Goal: Transaction & Acquisition: Register for event/course

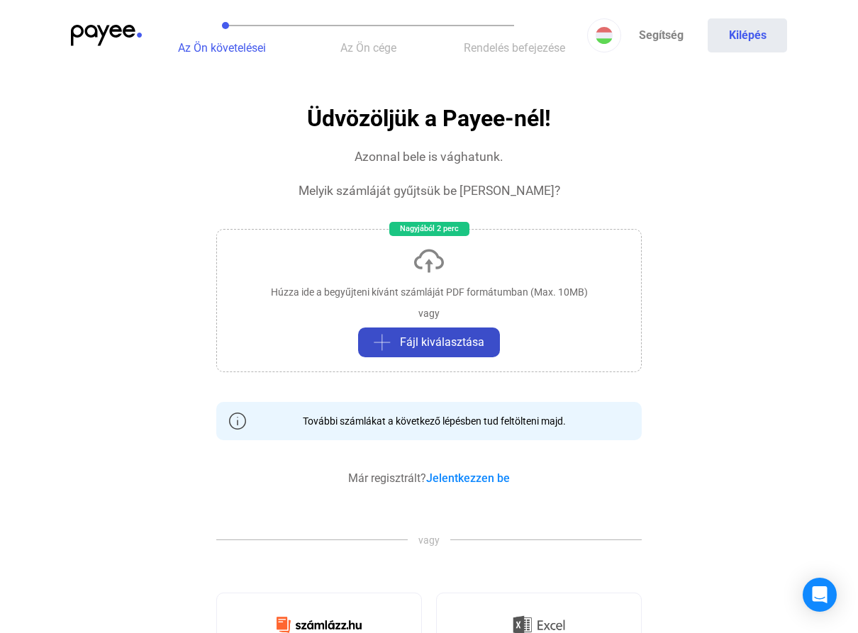
click at [442, 338] on span "Fájl kiválasztása" at bounding box center [442, 342] width 84 height 17
click at [468, 474] on link "Jelentkezzen be" at bounding box center [468, 478] width 84 height 13
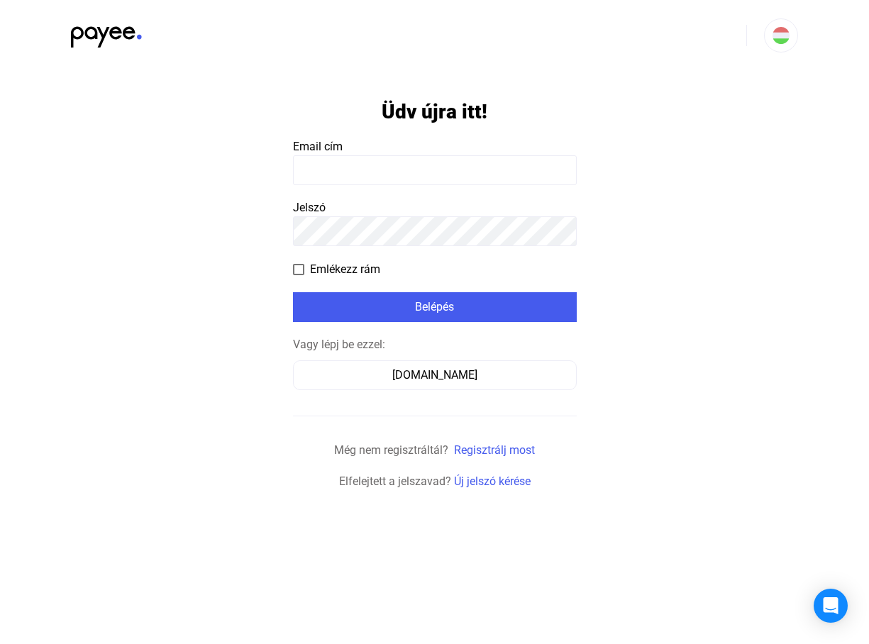
click at [302, 165] on input at bounding box center [435, 170] width 284 height 30
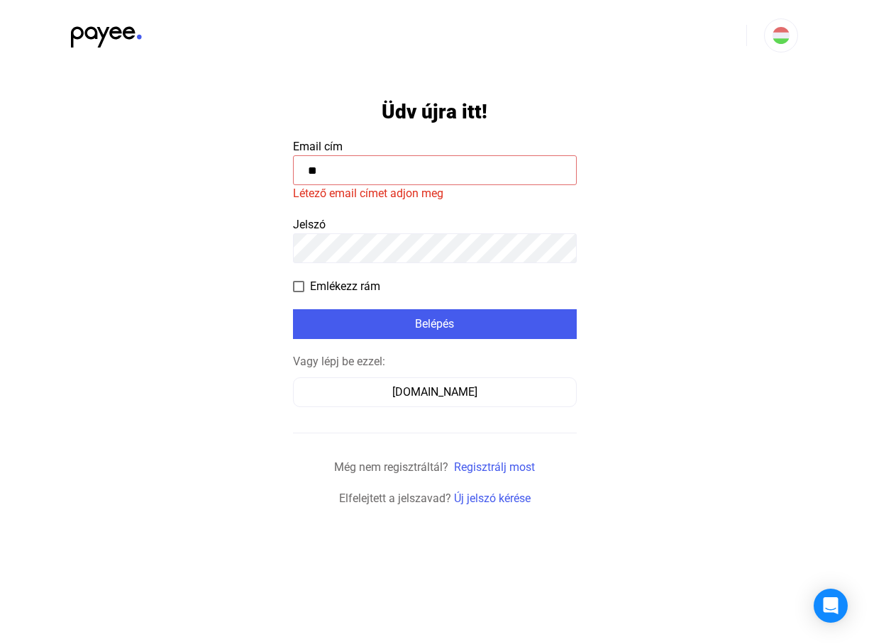
type input "*"
type input "**********"
click at [340, 218] on payee-form-field "Jelszó" at bounding box center [435, 239] width 284 height 47
click at [340, 222] on payee-form-field "Jelszó" at bounding box center [435, 239] width 284 height 47
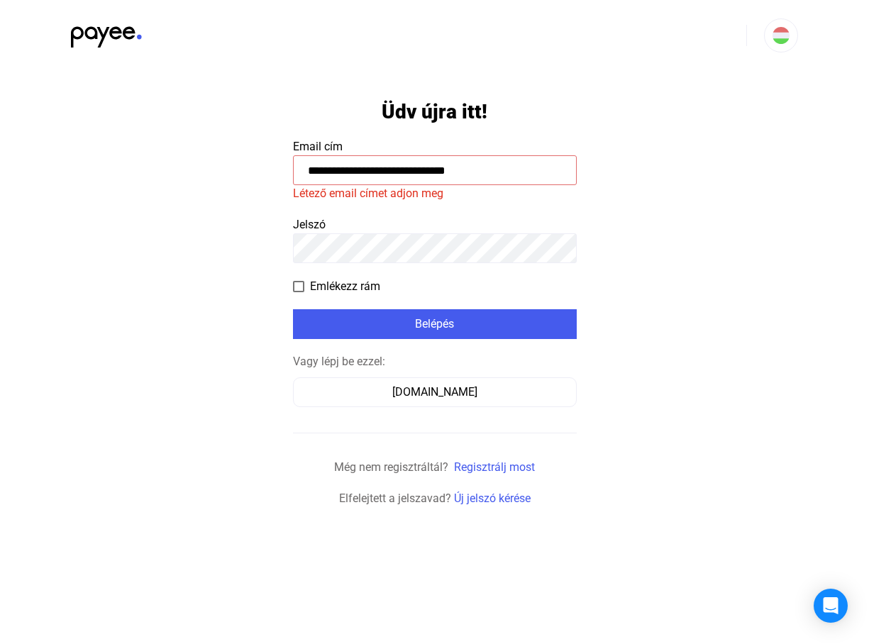
click at [340, 223] on payee-form-field "Jelszó" at bounding box center [435, 239] width 284 height 47
click at [347, 283] on font "Emlékezz rám" at bounding box center [345, 285] width 70 height 13
click at [311, 225] on span "Jelszó" at bounding box center [309, 224] width 33 height 13
click at [336, 220] on payee-form-field "Jelszó" at bounding box center [435, 239] width 284 height 47
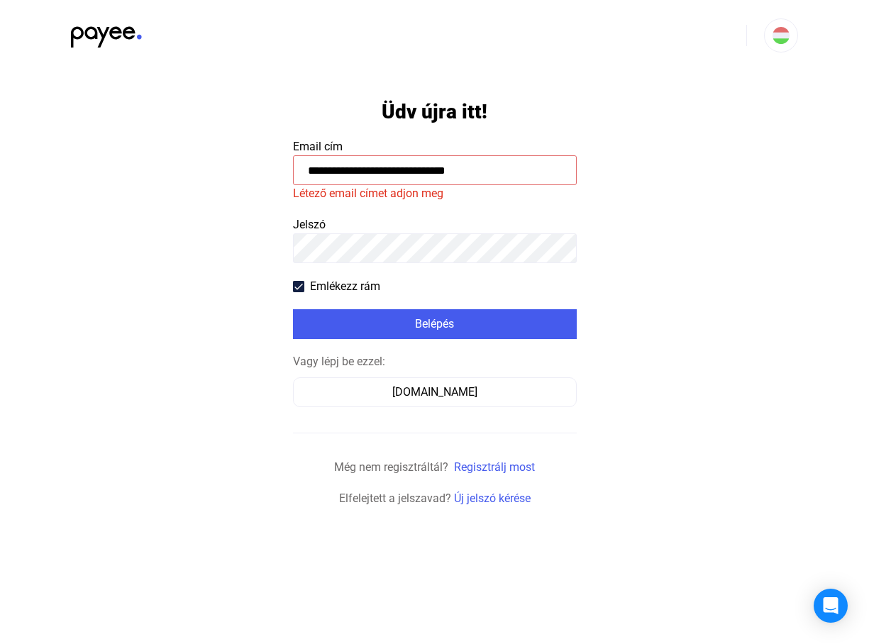
click at [336, 220] on payee-form-field "Jelszó" at bounding box center [435, 239] width 284 height 47
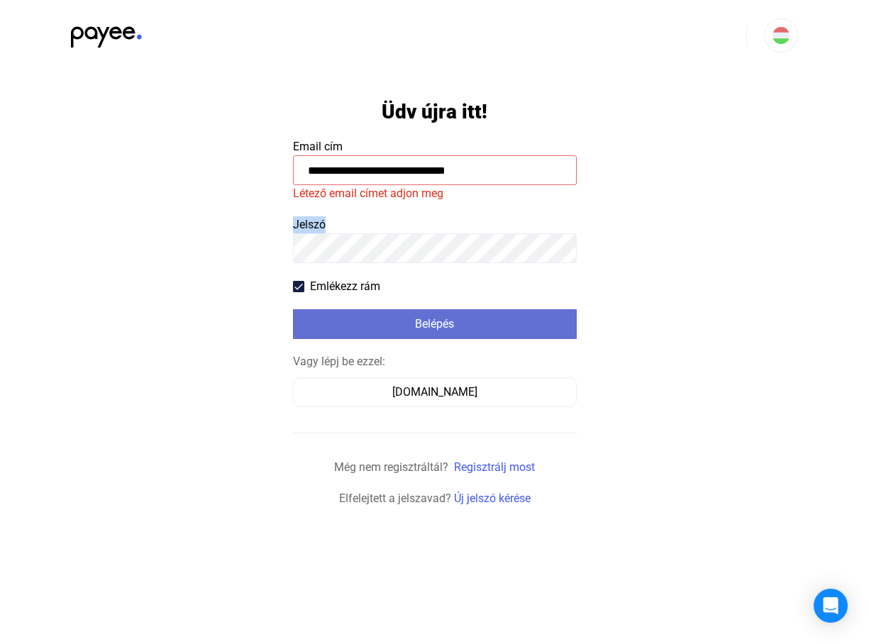
drag, startPoint x: 336, startPoint y: 220, endPoint x: 437, endPoint y: 321, distance: 142.9
click at [437, 321] on font "Belépés" at bounding box center [434, 323] width 39 height 13
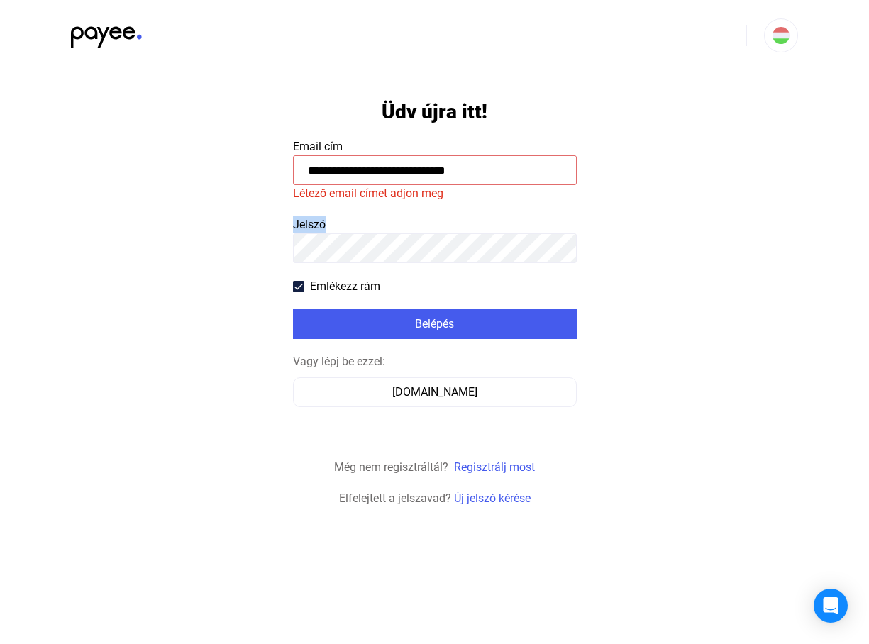
click at [337, 218] on payee-form-field "Jelszó" at bounding box center [435, 239] width 284 height 47
click at [489, 467] on link "Regisztrálj most" at bounding box center [494, 466] width 81 height 13
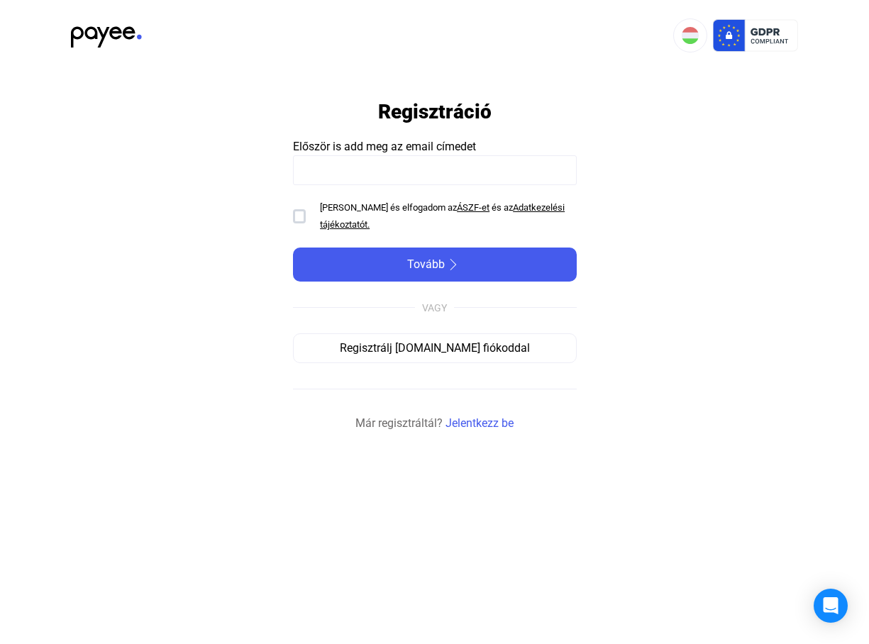
click at [309, 167] on input at bounding box center [435, 170] width 284 height 30
type input "**********"
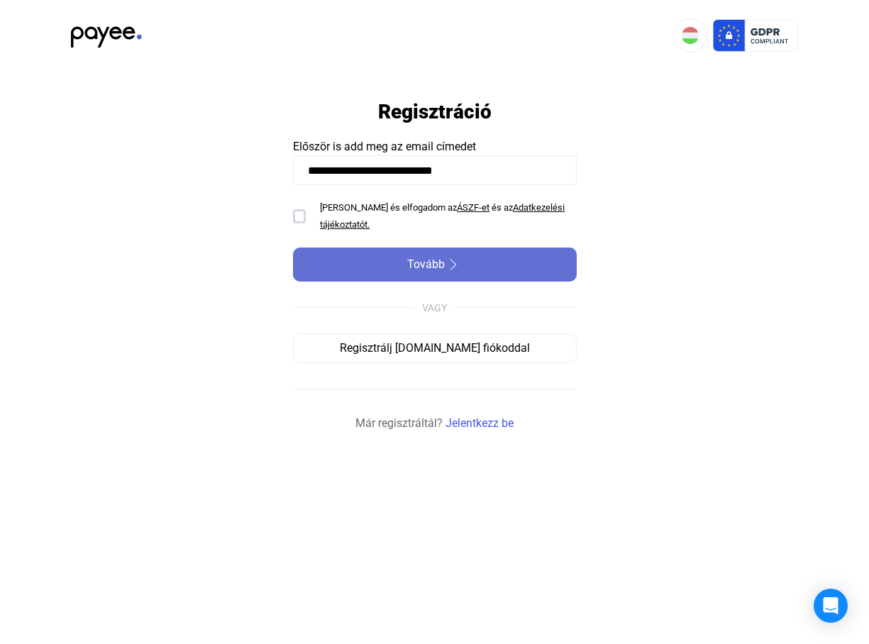
click at [429, 261] on span "Tovább" at bounding box center [426, 264] width 38 height 17
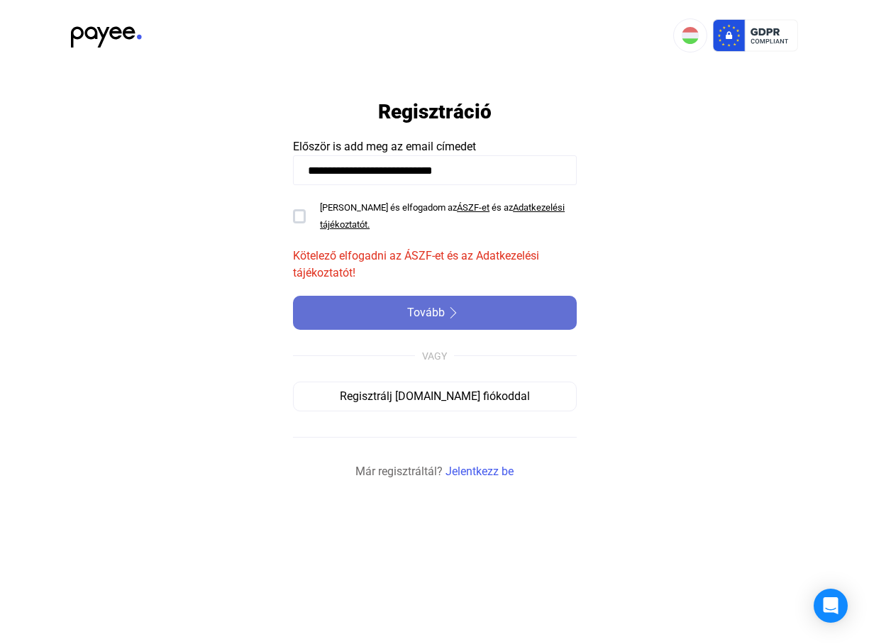
click at [430, 311] on span "Tovább" at bounding box center [426, 312] width 38 height 17
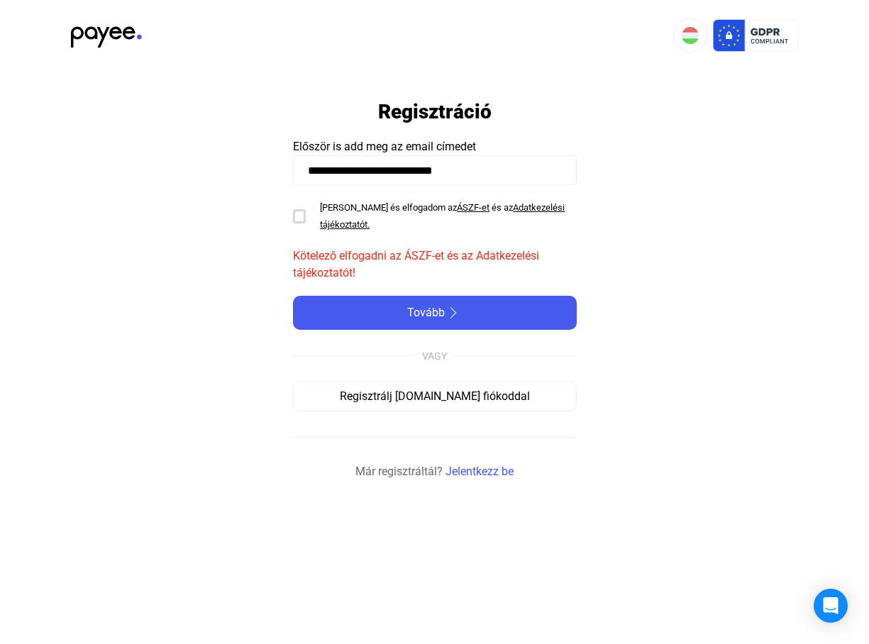
click at [301, 216] on div at bounding box center [299, 216] width 13 height 14
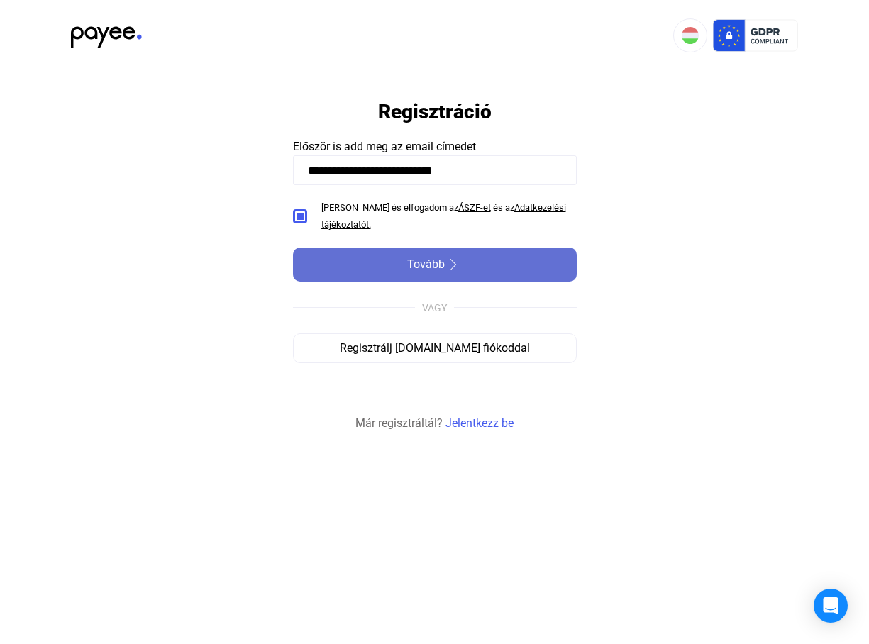
click at [427, 263] on span "Tovább" at bounding box center [426, 264] width 38 height 17
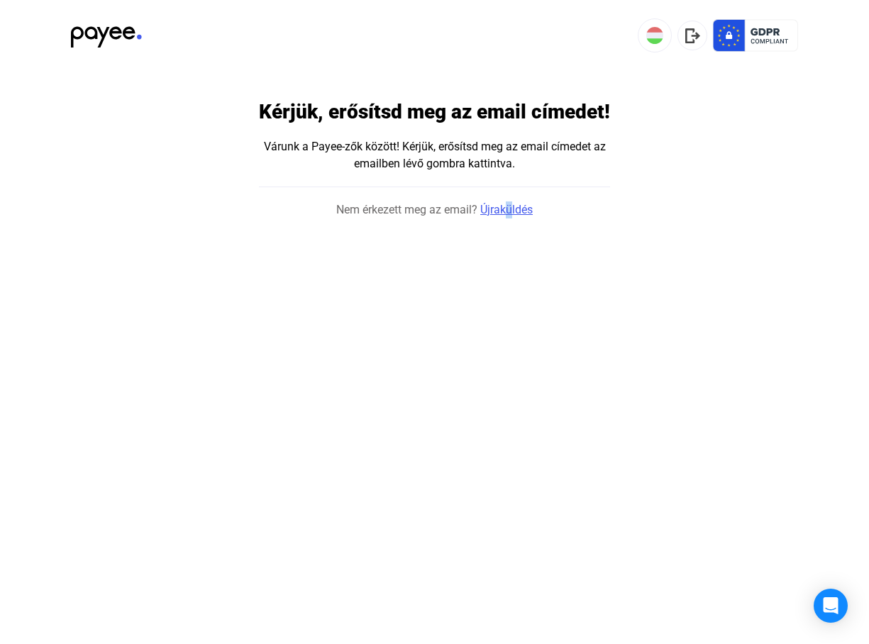
click at [507, 209] on link "Újraküldés" at bounding box center [506, 209] width 52 height 17
click at [515, 208] on link "Újraküldés" at bounding box center [506, 209] width 52 height 17
click at [379, 108] on h1 "Kérjük, erősítsd meg az email címedet!" at bounding box center [434, 111] width 351 height 25
click at [497, 209] on link "Újraküldés" at bounding box center [506, 209] width 52 height 17
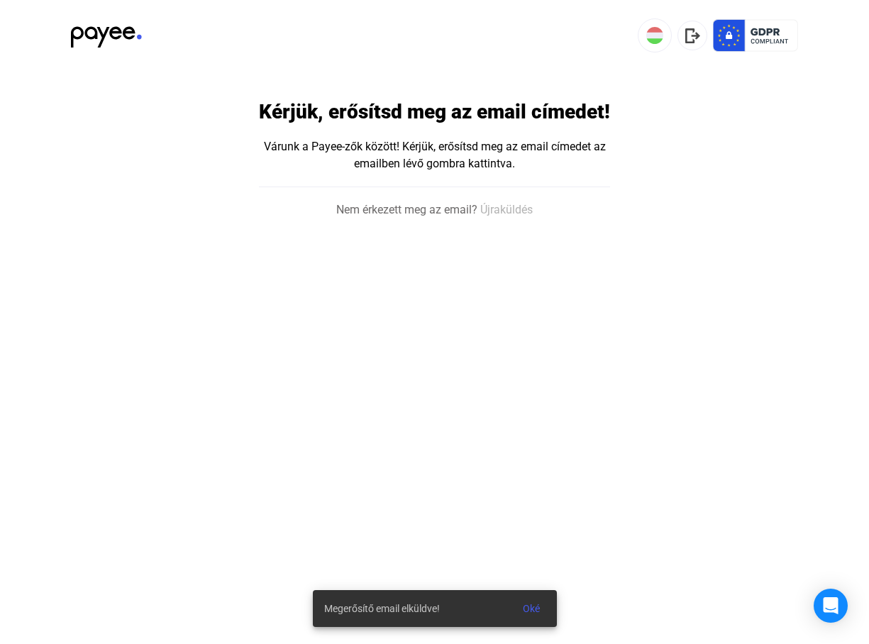
click at [451, 604] on simple-snack-bar "Megerősítő email elküldve! Oké" at bounding box center [434, 608] width 221 height 17
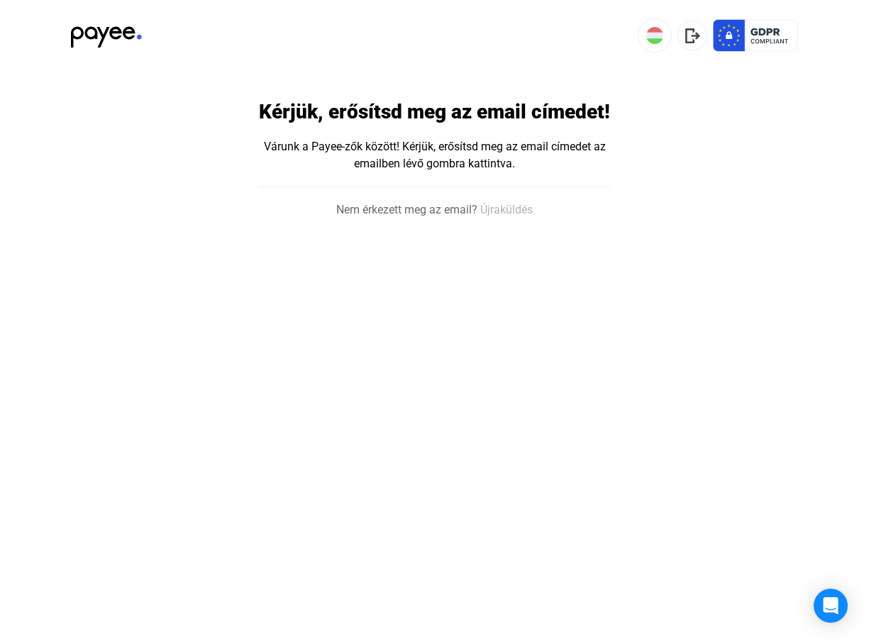
click at [450, 218] on html "Kérjük, erősítsd meg az email címedet! Várunk a Payee-zők között! Kérjük, erősí…" at bounding box center [434, 109] width 869 height 218
click at [501, 205] on link "Újraküldés" at bounding box center [506, 209] width 52 height 17
click at [439, 161] on div "Várunk a Payee-zők között! Kérjük, erősítsd meg az email címedet az emailben lé…" at bounding box center [435, 155] width 350 height 34
click at [440, 162] on div "Várunk a Payee-zők között! Kérjük, erősítsd meg az email címedet az emailben lé…" at bounding box center [435, 155] width 350 height 34
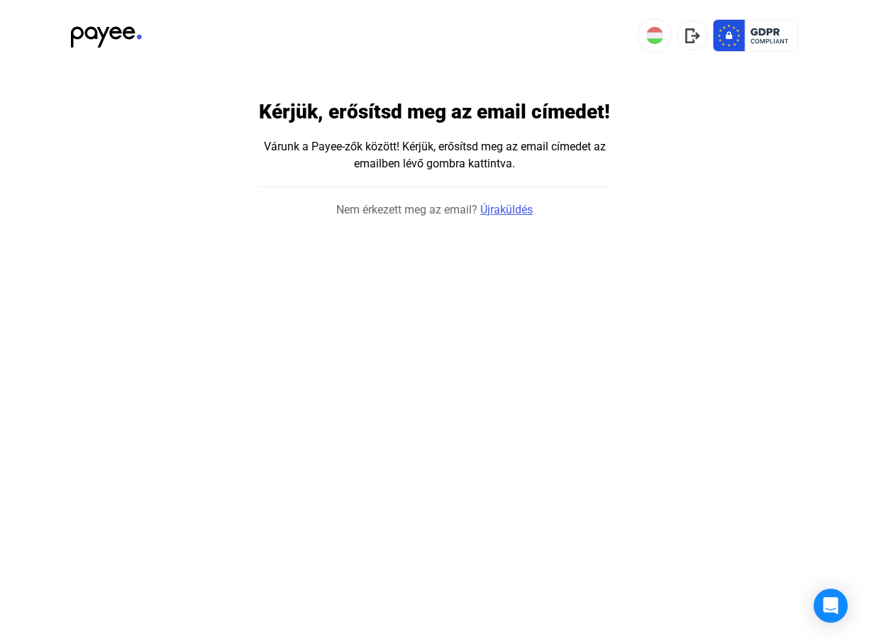
click at [508, 205] on link "Újraküldés" at bounding box center [506, 209] width 52 height 17
click at [498, 108] on h1 "Kérjük, erősítsd meg az email címedet!" at bounding box center [434, 111] width 351 height 25
click at [506, 207] on link "Újraküldés" at bounding box center [506, 209] width 52 height 17
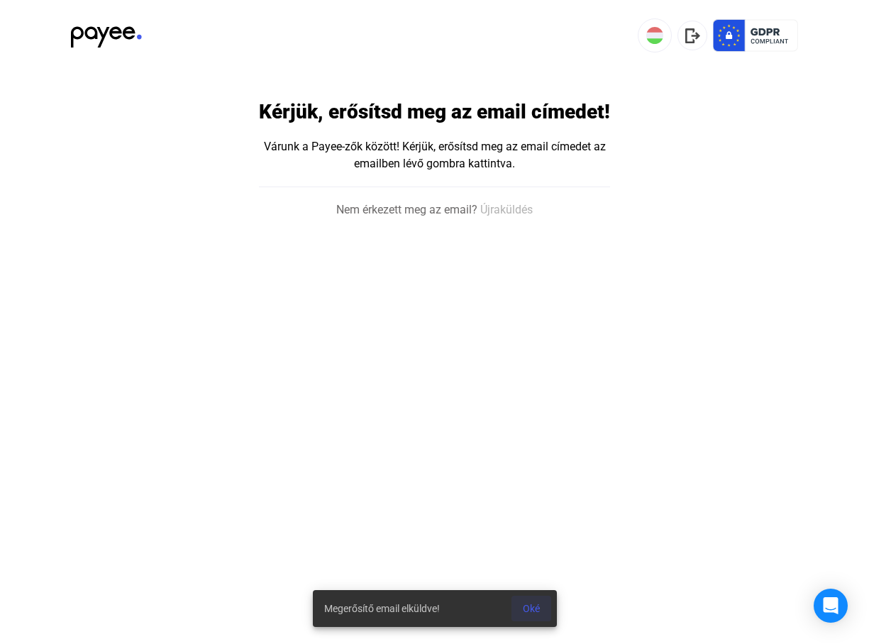
click at [534, 609] on span "Oké" at bounding box center [531, 608] width 17 height 11
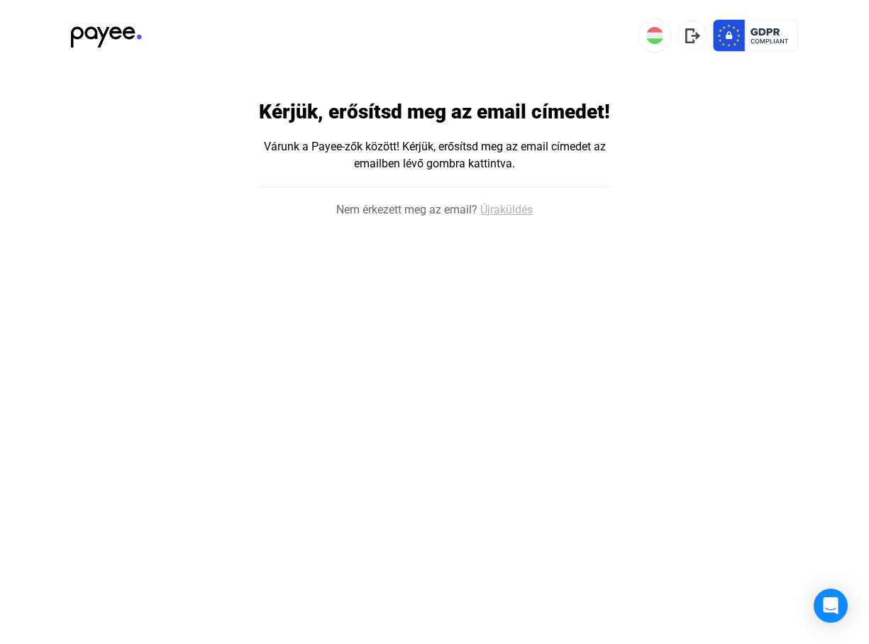
click at [500, 204] on link "Újraküldés" at bounding box center [506, 209] width 52 height 17
click at [501, 209] on link "Újraküldés" at bounding box center [506, 209] width 52 height 17
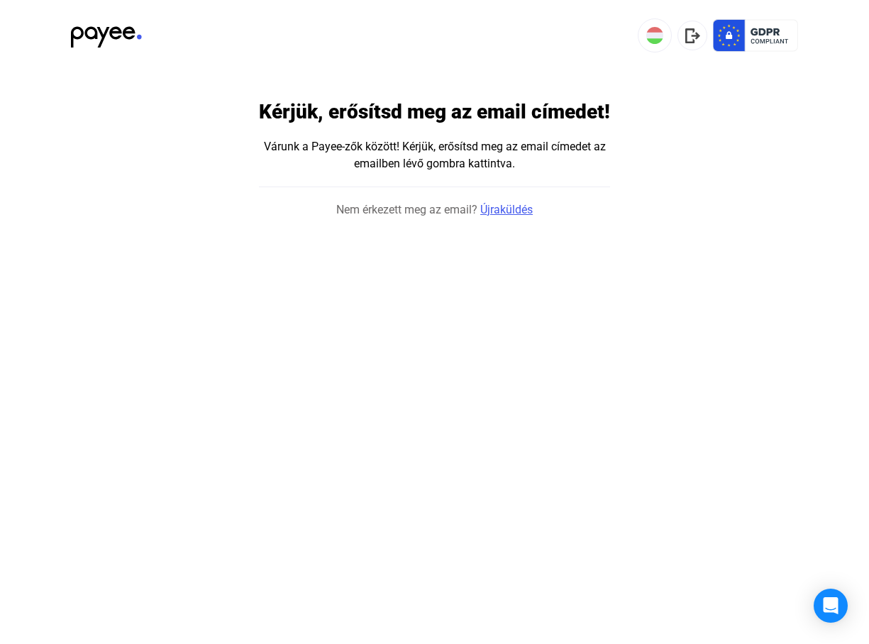
click at [501, 209] on link "Újraküldés" at bounding box center [506, 209] width 52 height 17
click at [501, 211] on link "Újraküldés" at bounding box center [499, 209] width 52 height 17
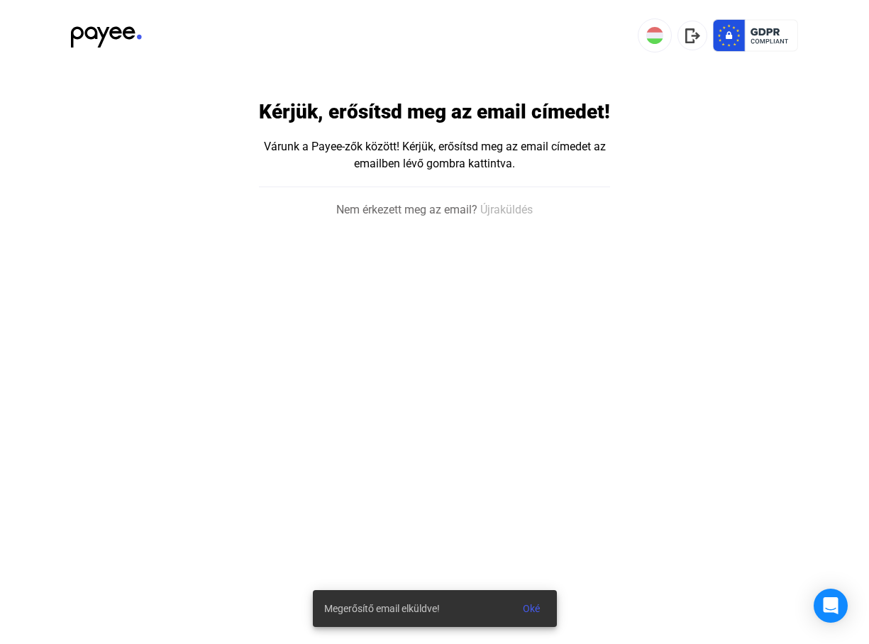
drag, startPoint x: 331, startPoint y: 551, endPoint x: 335, endPoint y: 587, distance: 36.3
drag, startPoint x: 335, startPoint y: 587, endPoint x: 817, endPoint y: 486, distance: 492.6
click at [817, 218] on html "Kérjük, erősítsd meg az email címedet! Várunk a Payee-zők között! Kérjük, erősí…" at bounding box center [434, 109] width 869 height 218
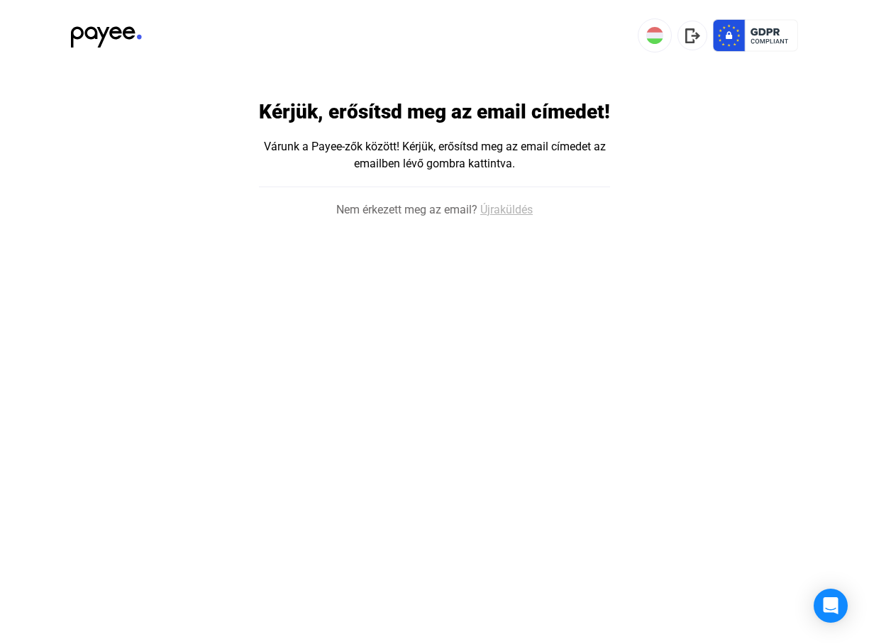
click at [516, 208] on link "Újraküldés" at bounding box center [506, 209] width 52 height 17
drag, startPoint x: 516, startPoint y: 208, endPoint x: 504, endPoint y: 207, distance: 12.1
click at [504, 207] on link "Újraküldés" at bounding box center [506, 209] width 52 height 17
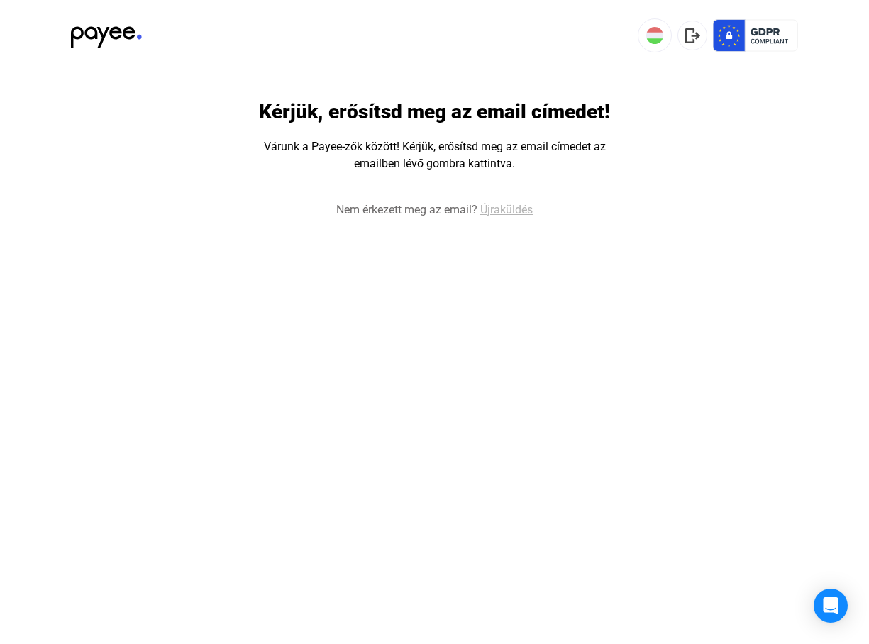
click at [504, 207] on link "Újraküldés" at bounding box center [506, 209] width 52 height 17
click at [111, 26] on img at bounding box center [106, 32] width 71 height 29
